Goal: Communication & Community: Participate in discussion

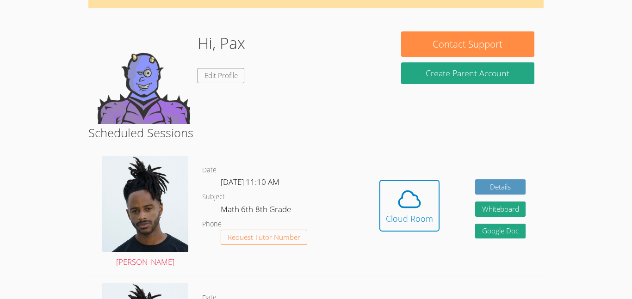
scroll to position [57, 0]
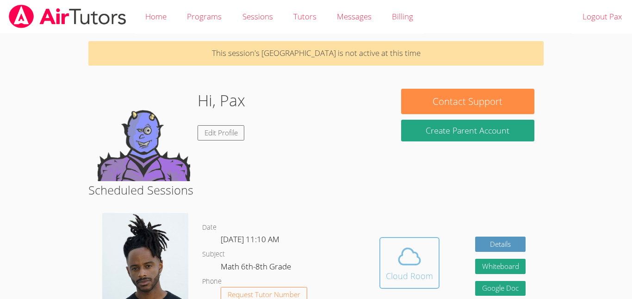
click at [433, 241] on button "Cloud Room" at bounding box center [409, 263] width 60 height 52
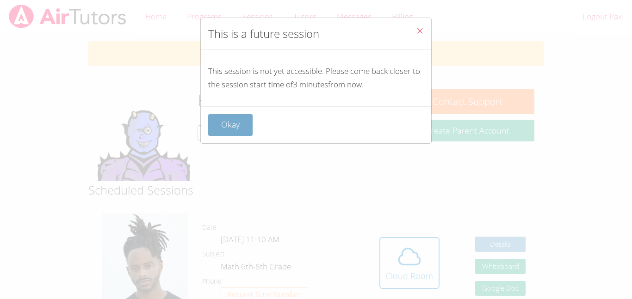
click at [220, 125] on button "Okay" at bounding box center [230, 125] width 44 height 22
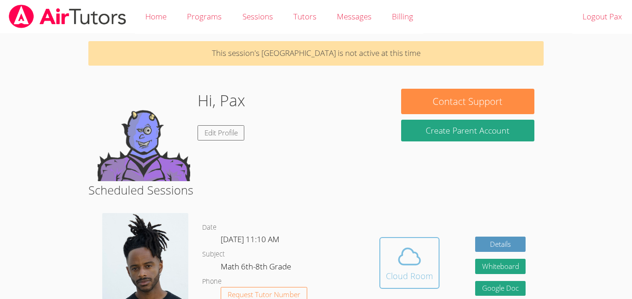
click at [428, 286] on button "Cloud Room" at bounding box center [409, 263] width 60 height 52
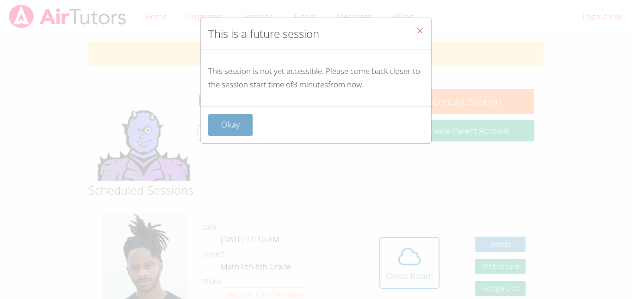
click at [244, 123] on button "Okay" at bounding box center [230, 125] width 44 height 22
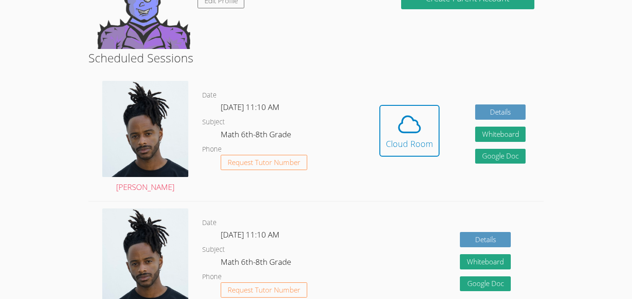
scroll to position [133, 0]
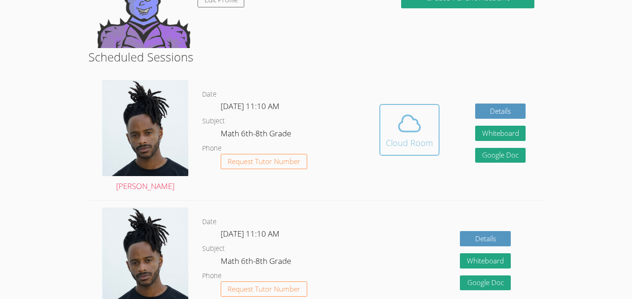
click at [427, 120] on span at bounding box center [409, 124] width 47 height 26
click at [396, 116] on icon at bounding box center [409, 124] width 26 height 26
click at [420, 117] on icon at bounding box center [409, 124] width 26 height 26
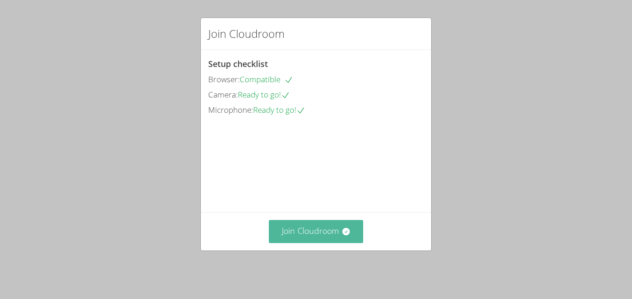
click at [297, 230] on button "Join Cloudroom" at bounding box center [316, 231] width 95 height 23
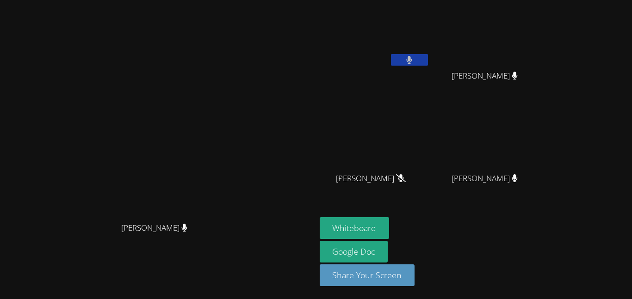
click at [412, 60] on icon at bounding box center [410, 60] width 6 height 8
click at [414, 60] on icon at bounding box center [409, 60] width 10 height 8
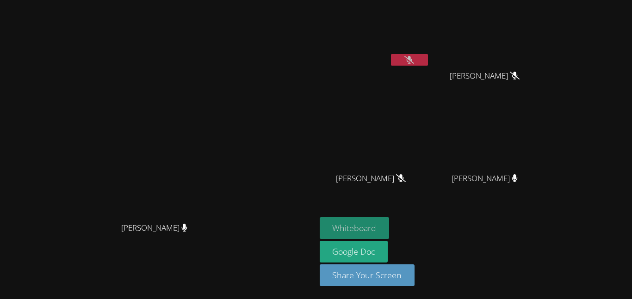
click at [389, 229] on button "Whiteboard" at bounding box center [355, 228] width 70 height 22
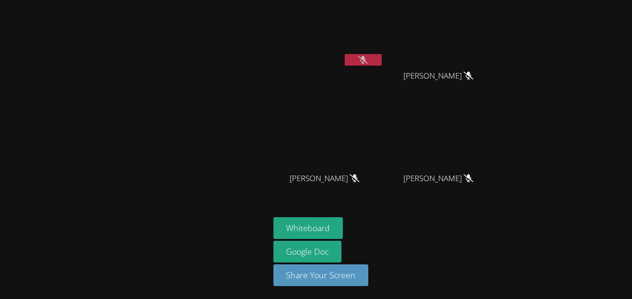
click at [465, 76] on icon at bounding box center [468, 76] width 10 height 8
click at [361, 55] on button at bounding box center [363, 60] width 37 height 12
click at [362, 56] on icon at bounding box center [363, 60] width 6 height 8
click at [466, 76] on icon at bounding box center [469, 76] width 6 height 8
click at [465, 78] on icon at bounding box center [468, 76] width 6 height 8
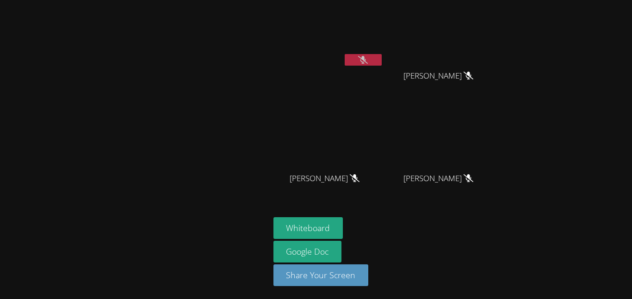
click at [348, 51] on video at bounding box center [328, 35] width 110 height 62
click at [354, 61] on button at bounding box center [363, 60] width 37 height 12
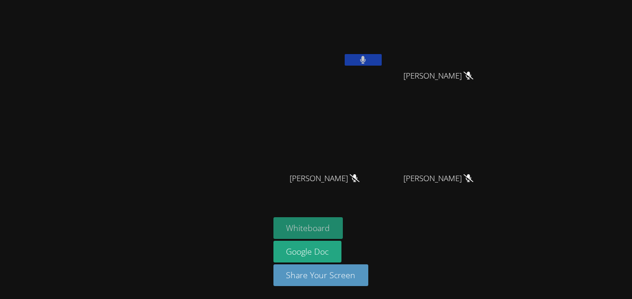
click at [330, 225] on button "Whiteboard" at bounding box center [308, 228] width 70 height 22
click at [368, 59] on button at bounding box center [363, 60] width 37 height 12
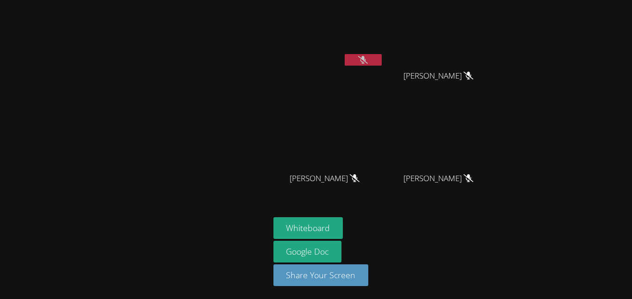
click at [368, 59] on button at bounding box center [363, 60] width 37 height 12
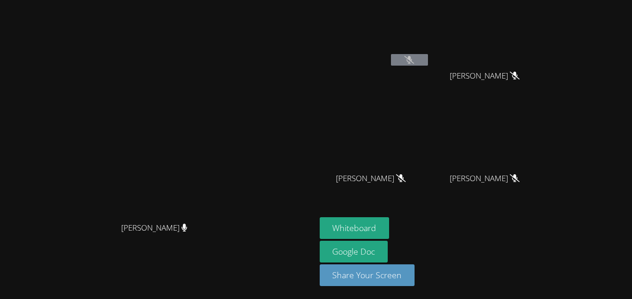
click at [428, 65] on button at bounding box center [409, 60] width 37 height 12
click at [414, 57] on icon at bounding box center [409, 60] width 10 height 8
click at [428, 61] on button at bounding box center [409, 60] width 37 height 12
click at [428, 56] on button at bounding box center [409, 60] width 37 height 12
drag, startPoint x: 494, startPoint y: 61, endPoint x: 505, endPoint y: 52, distance: 13.5
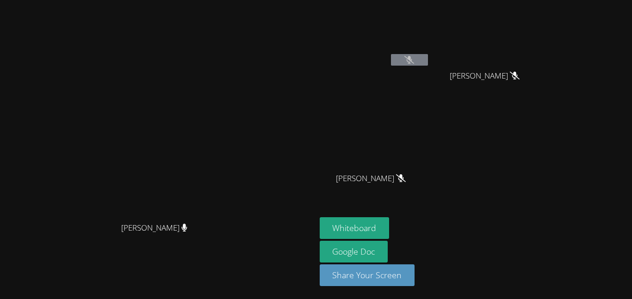
click at [430, 52] on div "Pax Holloran" at bounding box center [375, 37] width 110 height 66
drag, startPoint x: 503, startPoint y: 63, endPoint x: 588, endPoint y: -21, distance: 120.4
click at [588, 0] on html "Kris-Anthony Smith Kris-Anthony Smith Pax Holloran Harper Kirby Harper Kirby Jo…" at bounding box center [316, 149] width 632 height 299
drag, startPoint x: 491, startPoint y: 59, endPoint x: 370, endPoint y: 48, distance: 122.2
click at [370, 48] on div "Kris-Anthony Smith Kris-Anthony Smith Pax Holloran Harper Kirby Harper Kirby Jo…" at bounding box center [316, 149] width 632 height 299
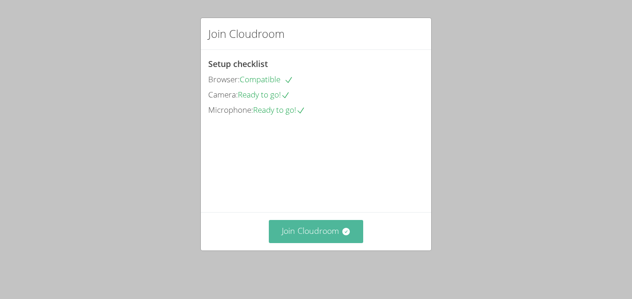
click at [333, 233] on button "Join Cloudroom" at bounding box center [316, 231] width 95 height 23
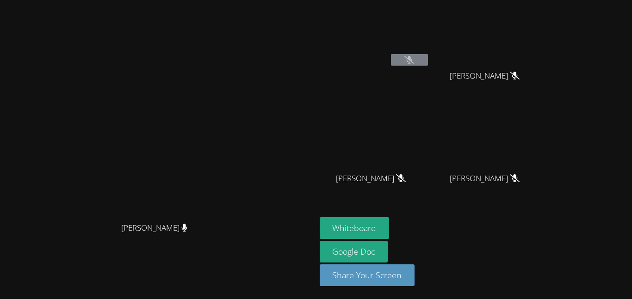
drag, startPoint x: 500, startPoint y: 62, endPoint x: 559, endPoint y: 128, distance: 88.7
click at [544, 128] on div "Pax Holloran Harper Kirby Harper Kirby Josue Aviles Josue Aviles Jeremy Lamb Je…" at bounding box center [432, 105] width 224 height 202
click at [428, 66] on div at bounding box center [409, 61] width 37 height 14
click at [428, 62] on button at bounding box center [409, 60] width 37 height 12
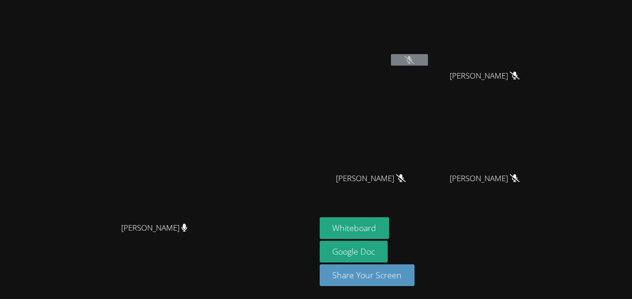
click at [428, 62] on button at bounding box center [409, 60] width 37 height 12
click at [428, 54] on button at bounding box center [409, 60] width 37 height 12
click at [428, 62] on button at bounding box center [409, 60] width 37 height 12
click at [428, 60] on button at bounding box center [409, 60] width 37 height 12
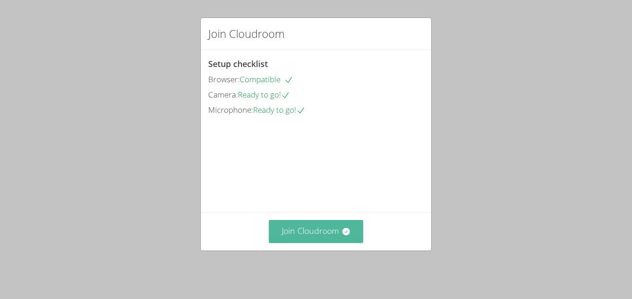
click at [314, 241] on button "Join Cloudroom" at bounding box center [316, 231] width 95 height 23
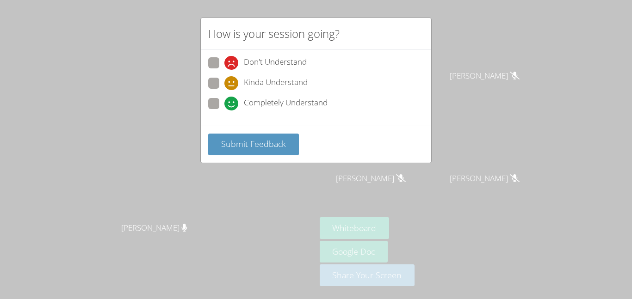
click at [244, 101] on span "Completely Understand" at bounding box center [286, 104] width 84 height 14
click at [232, 101] on input "Completely Understand" at bounding box center [228, 102] width 8 height 8
radio input "true"
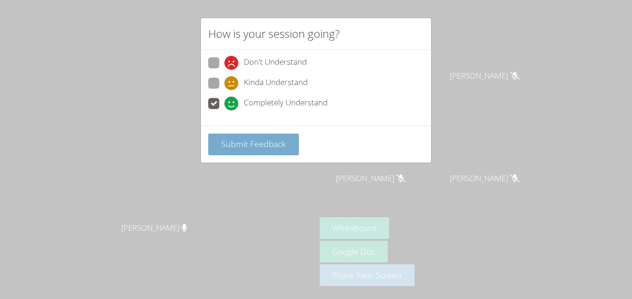
click at [256, 136] on button "Submit Feedback" at bounding box center [253, 145] width 91 height 22
